Goal: Information Seeking & Learning: Learn about a topic

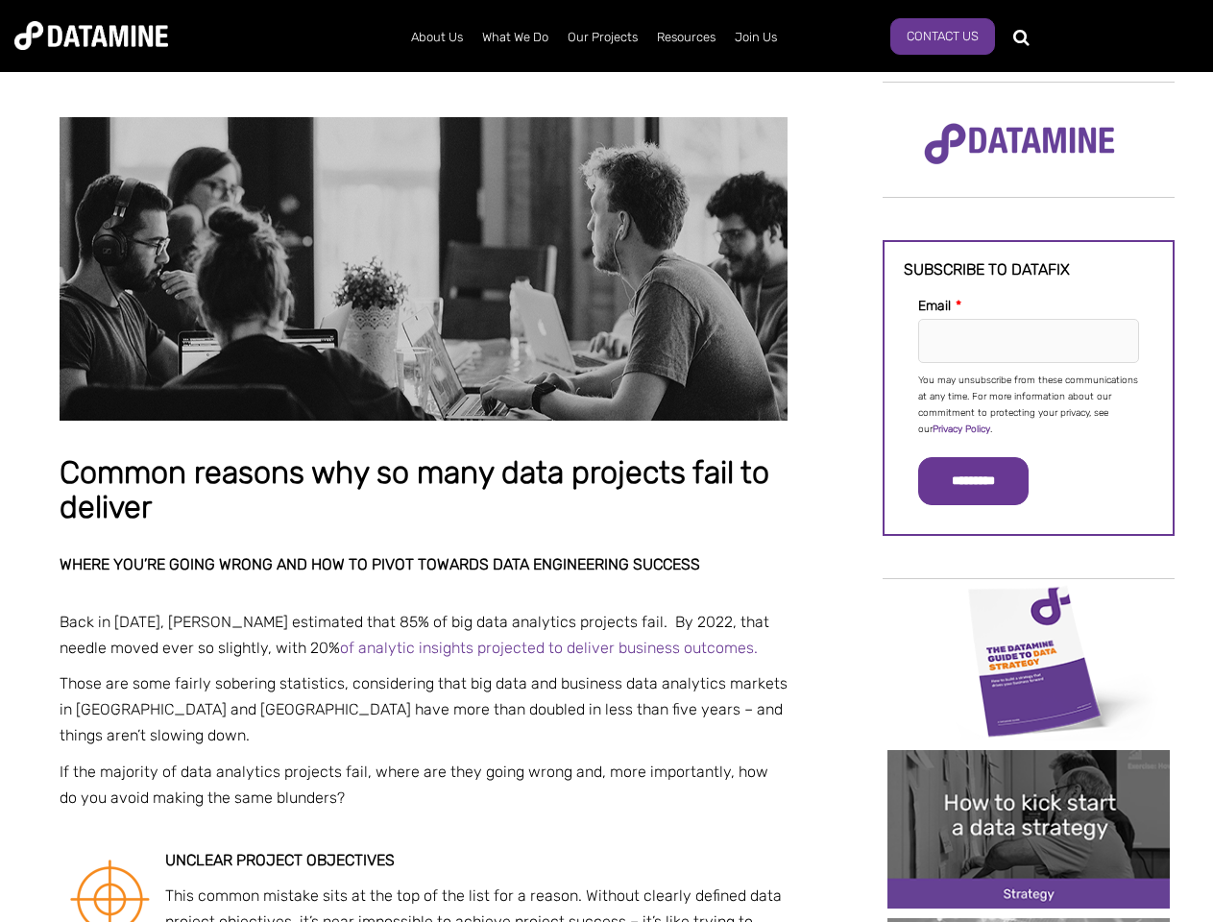
click at [1029, 403] on p "You may unsubscribe from these communications at any time. For more information…" at bounding box center [1028, 405] width 221 height 65
click at [985, 481] on input "*********" at bounding box center [973, 481] width 110 height 48
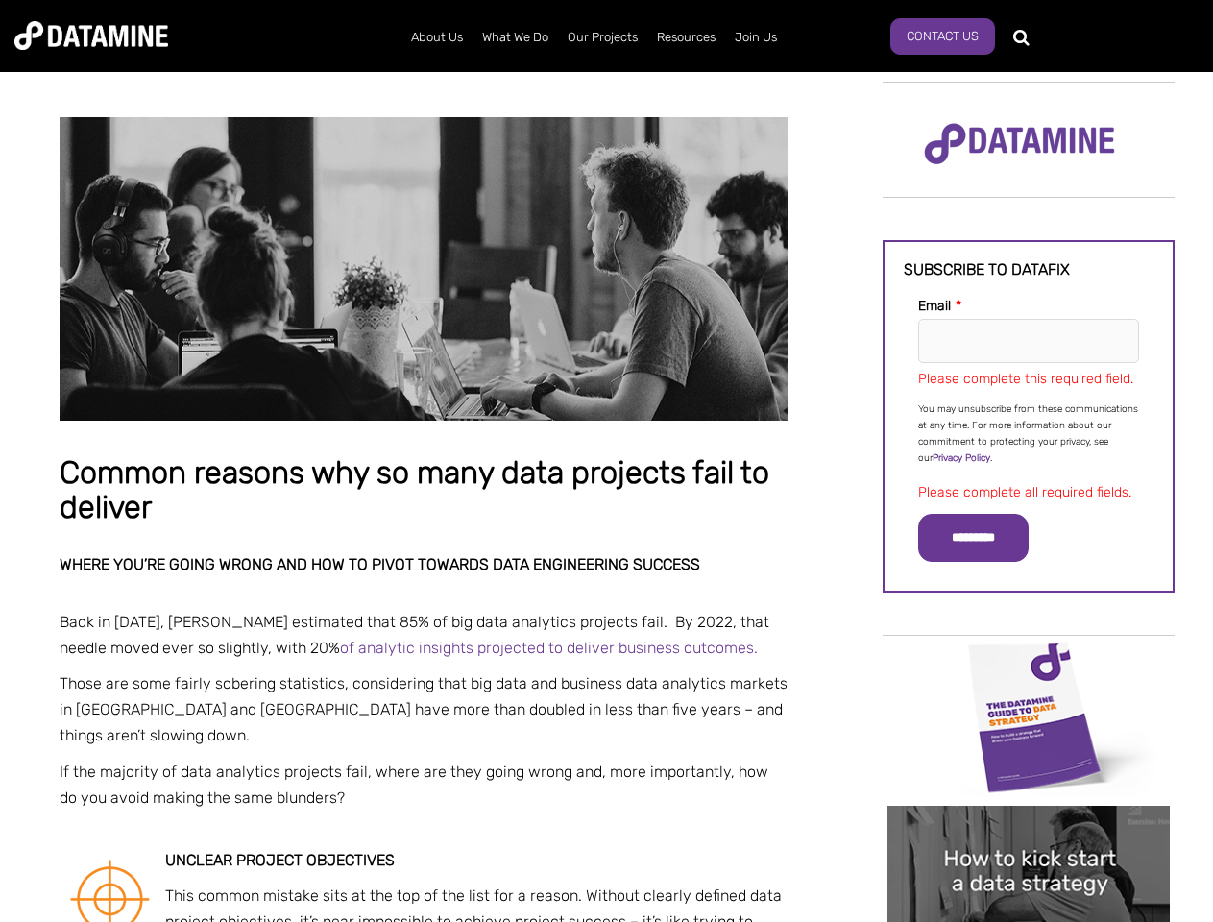
click at [1029, 660] on img "Image grid with {{ image_count }} images." at bounding box center [1029, 717] width 282 height 158
click at [1029, 660] on div "✕" at bounding box center [606, 461] width 1213 height 922
click at [1029, 829] on div "✕" at bounding box center [606, 461] width 1213 height 922
click at [1029, 829] on img "Image grid with {{ image_count }} images." at bounding box center [1029, 885] width 282 height 158
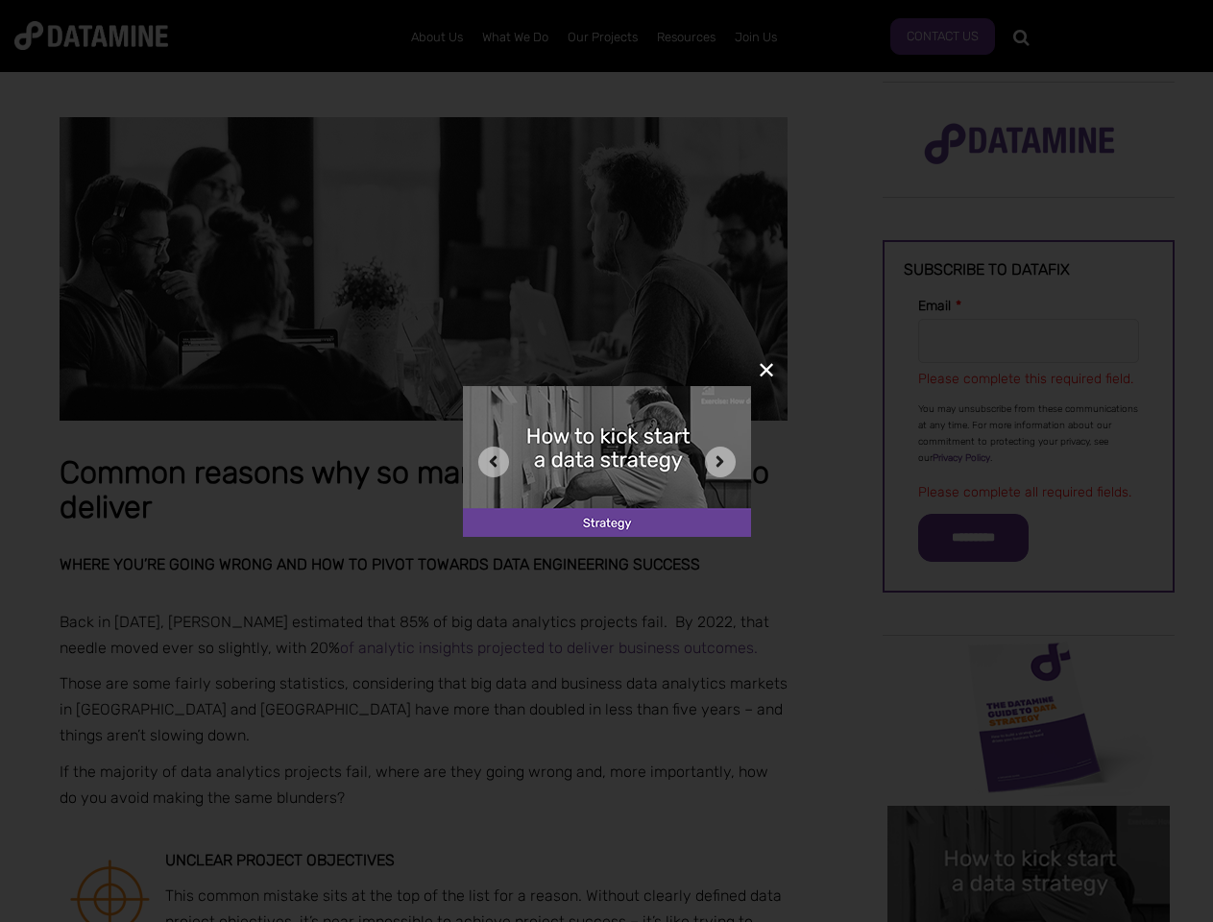
click at [1029, 920] on div "✕" at bounding box center [606, 461] width 1213 height 922
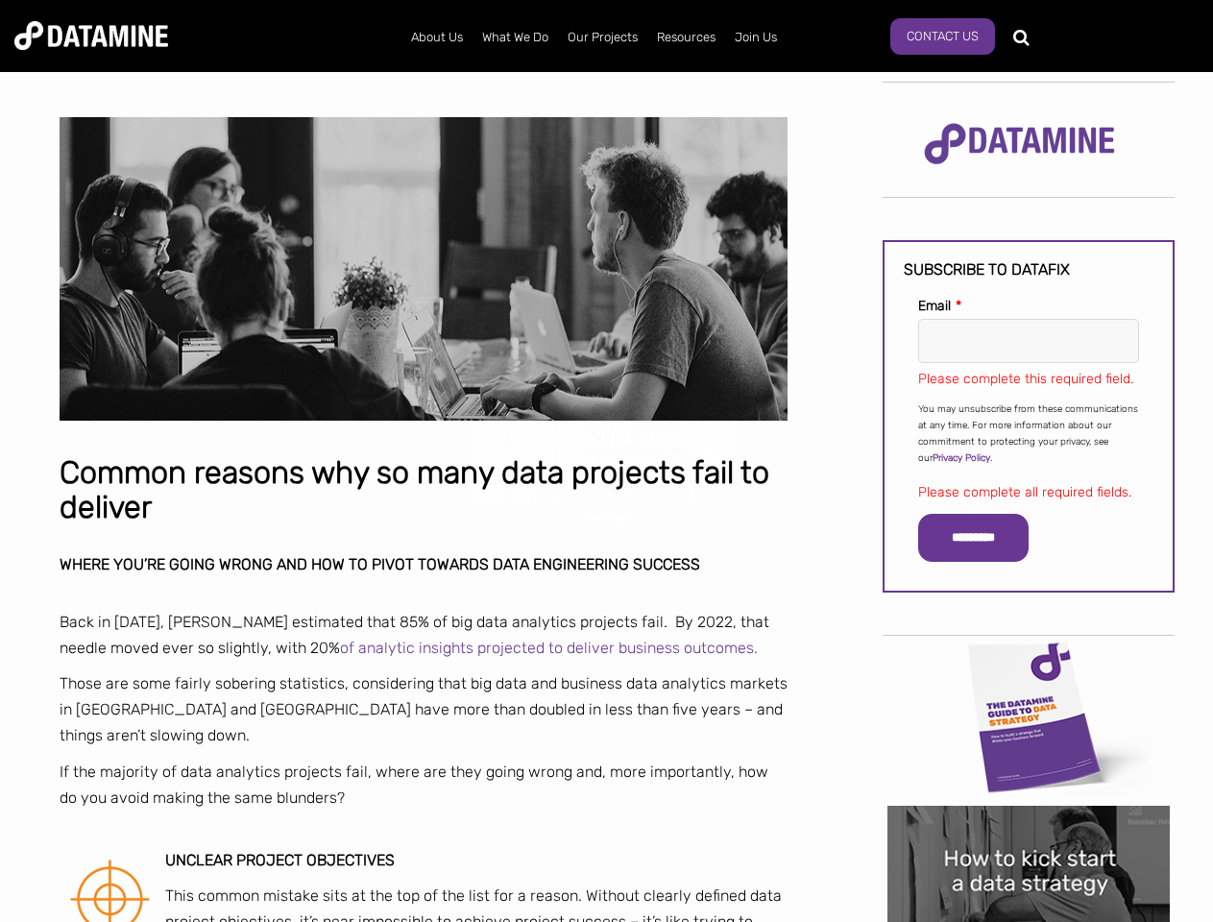
click at [1029, 920] on div "✕" at bounding box center [606, 461] width 1213 height 922
